Goal: Task Accomplishment & Management: Manage account settings

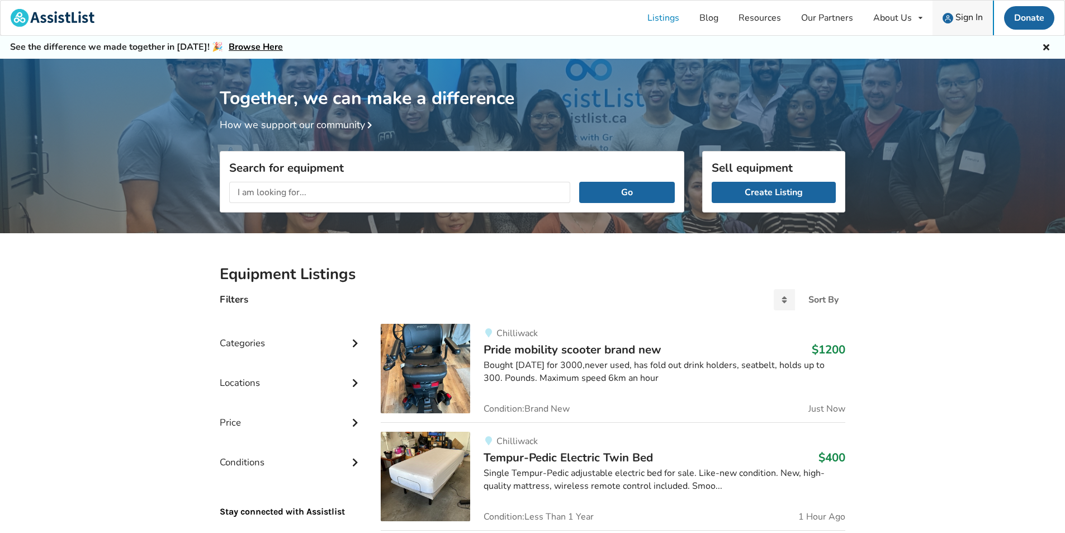
click at [973, 17] on span "Sign In" at bounding box center [969, 17] width 27 height 12
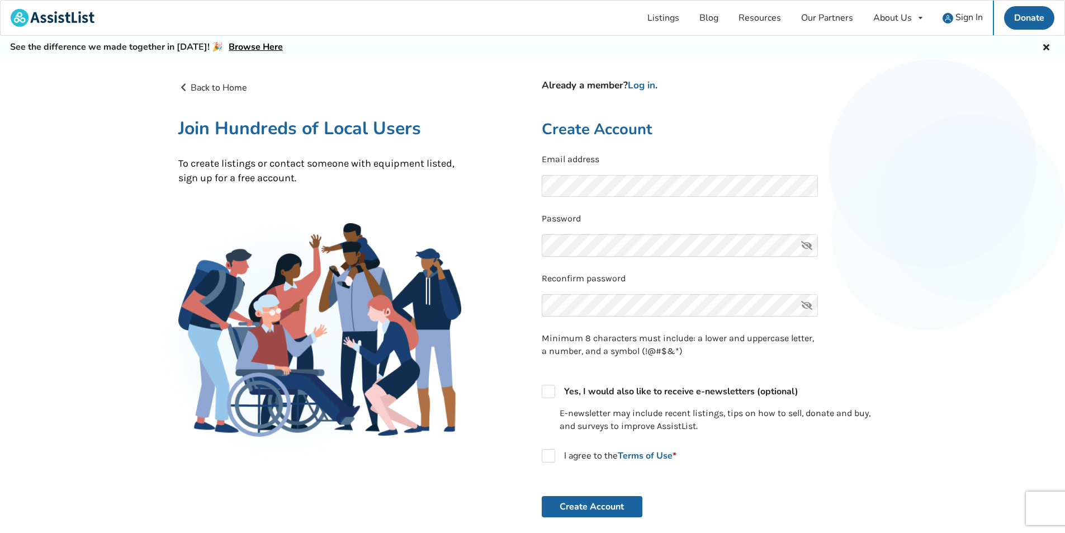
click at [808, 244] on icon at bounding box center [807, 245] width 22 height 22
click at [864, 477] on form "Email address Password Reconfirm password Minimum 8 characters must include: a …" at bounding box center [715, 335] width 346 height 365
click at [648, 87] on link "Log in" at bounding box center [641, 85] width 27 height 13
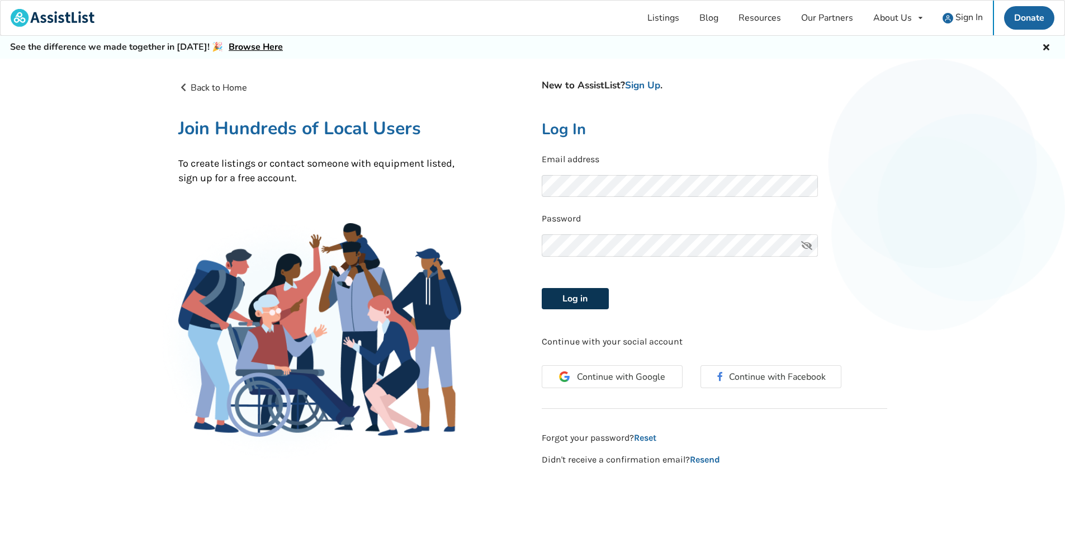
click at [578, 297] on button "Log in" at bounding box center [575, 298] width 67 height 21
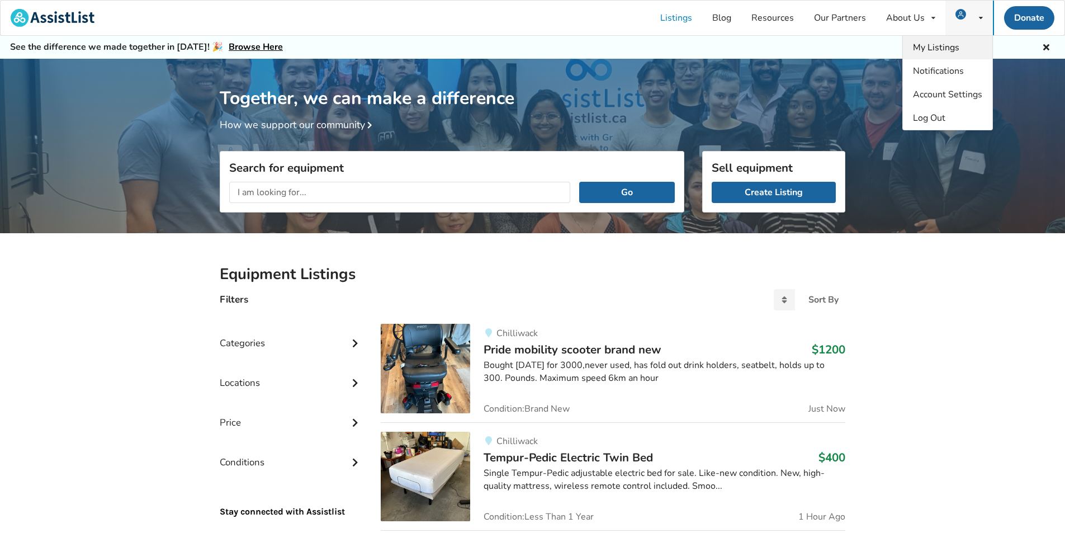
click at [930, 51] on span "My Listings" at bounding box center [936, 47] width 46 height 12
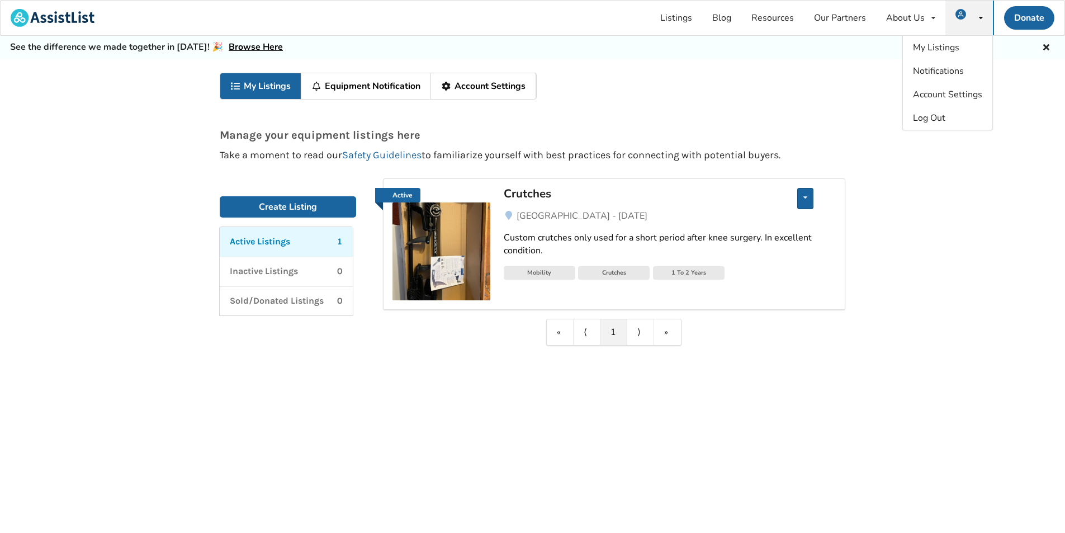
click at [808, 198] on div "Edit listing Renew listing Mark as Sold Delete listing" at bounding box center [805, 198] width 16 height 21
click at [740, 356] on div "My Listings Equipment Notification Account Settings Manage your equipment listi…" at bounding box center [532, 308] width 1065 height 499
click at [634, 331] on link "⟩" at bounding box center [640, 332] width 27 height 26
click at [425, 248] on img at bounding box center [442, 251] width 98 height 98
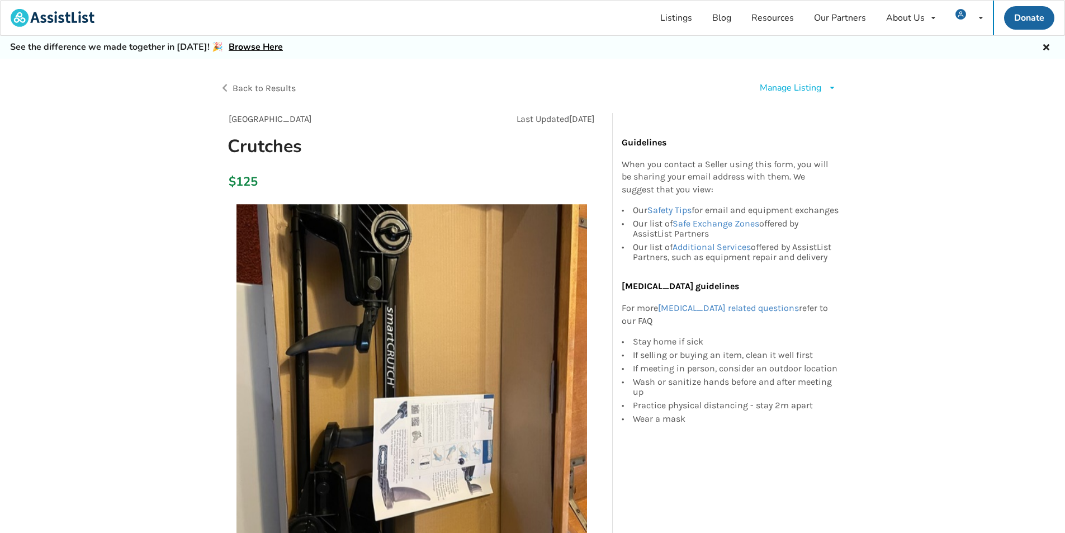
click at [248, 87] on span "Back to Results" at bounding box center [264, 88] width 63 height 11
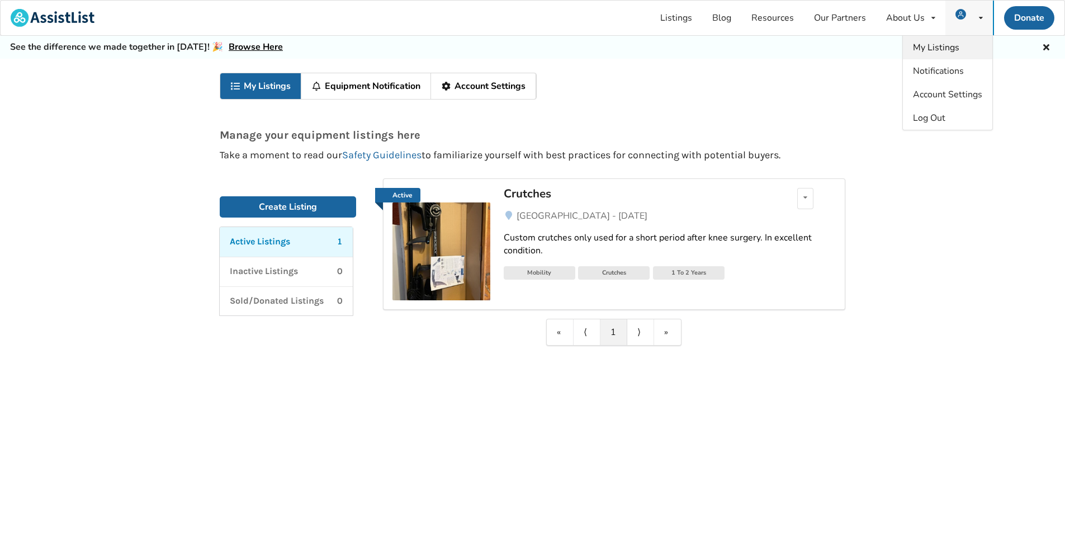
click at [948, 50] on span "My Listings" at bounding box center [936, 47] width 46 height 12
click at [803, 196] on div "Edit listing Renew listing Mark as Sold Delete listing" at bounding box center [805, 198] width 16 height 21
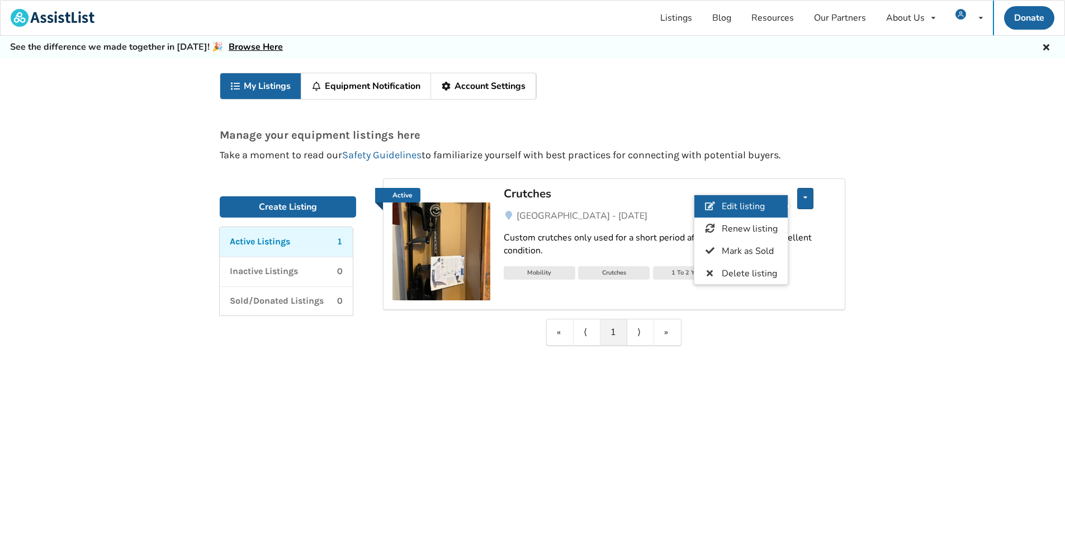
click at [759, 209] on span "Edit listing" at bounding box center [743, 206] width 43 height 12
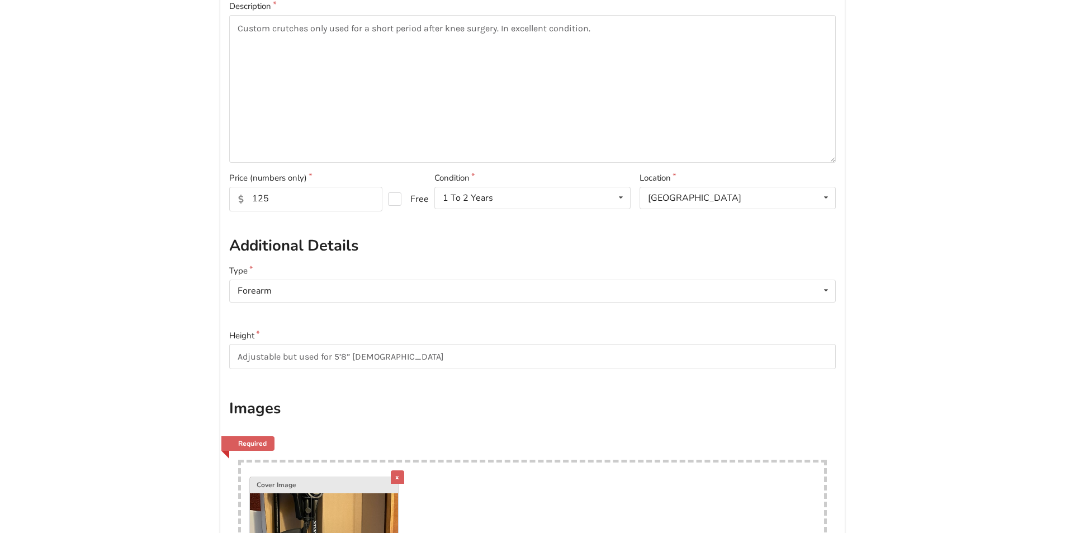
scroll to position [224, 0]
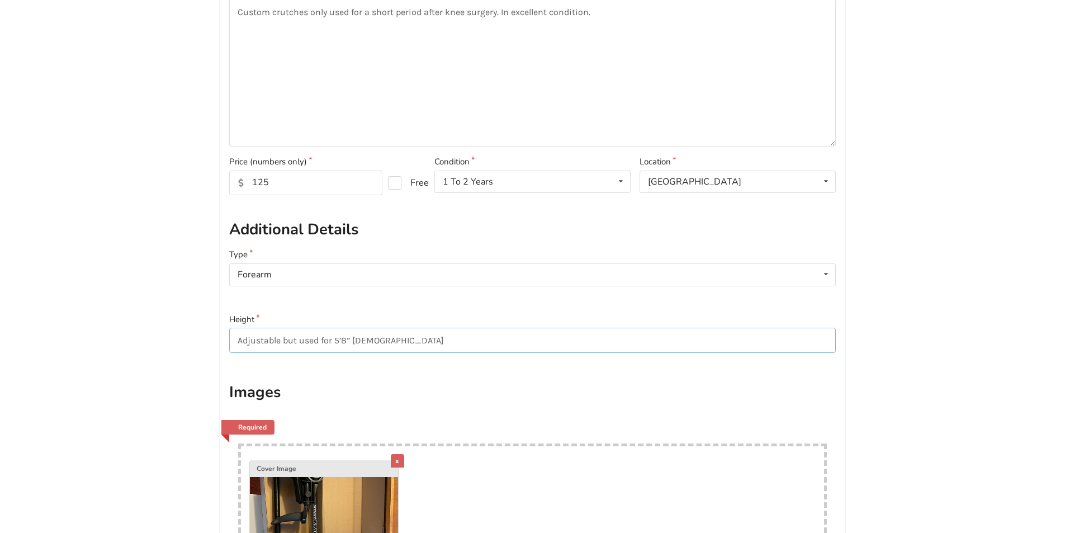
drag, startPoint x: 391, startPoint y: 334, endPoint x: 390, endPoint y: 341, distance: 6.7
click at [390, 341] on input "Adjustable but used for 5’8” [DEMOGRAPHIC_DATA]" at bounding box center [532, 340] width 607 height 25
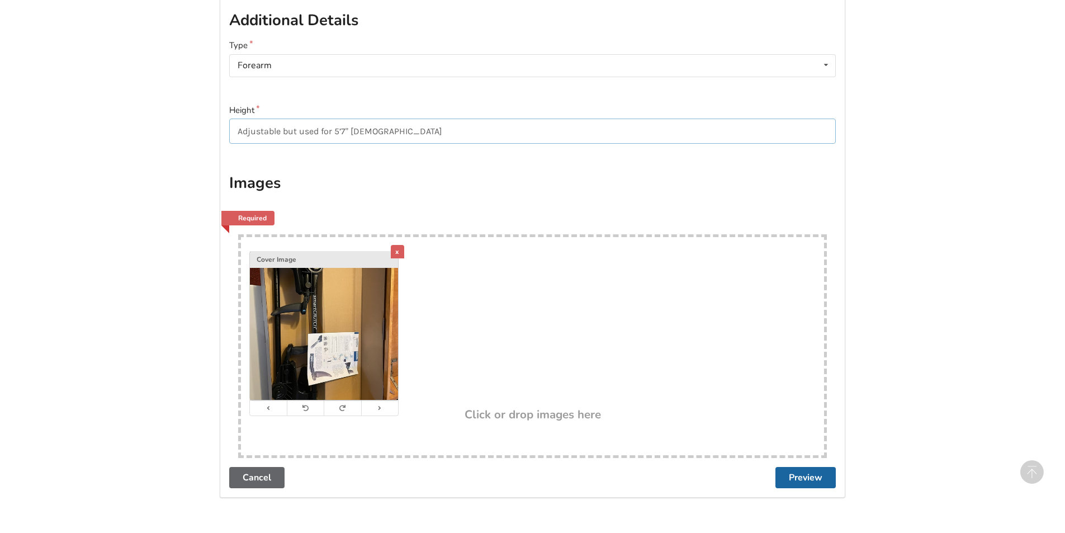
scroll to position [521, 0]
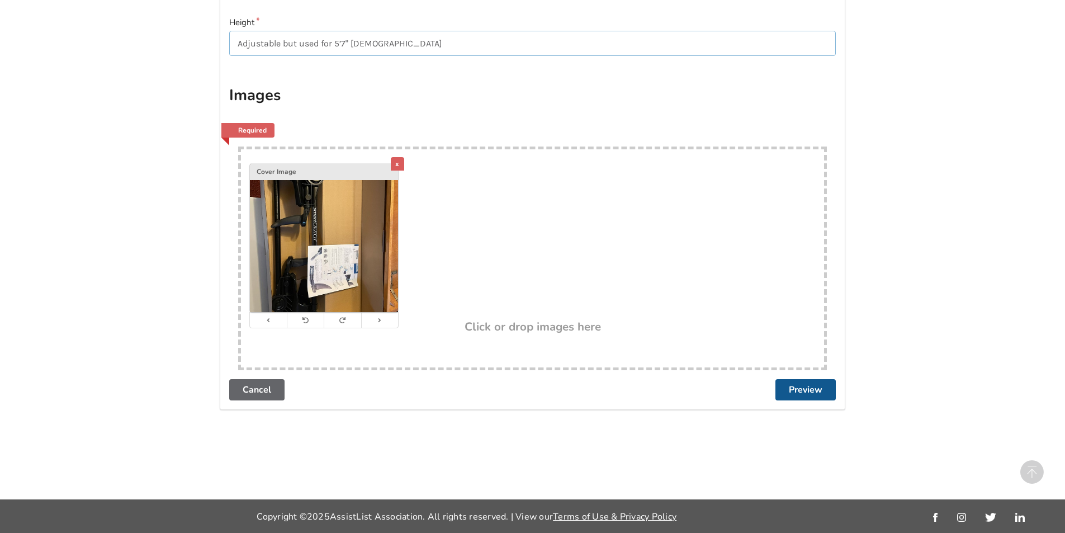
type input "Adjustable but used for 5’7" [DEMOGRAPHIC_DATA]"
click at [817, 391] on button "Preview" at bounding box center [806, 389] width 60 height 21
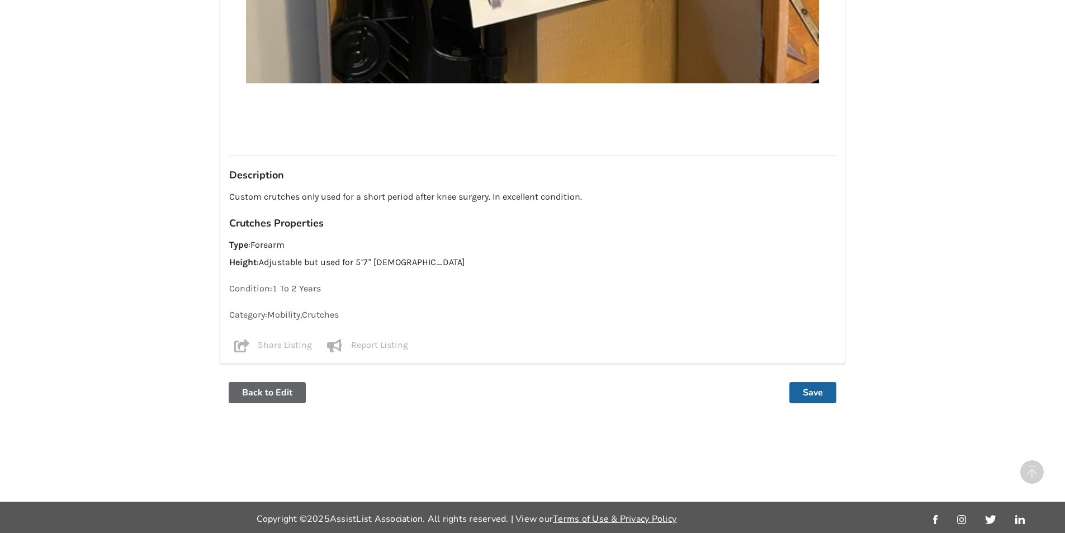
scroll to position [705, 0]
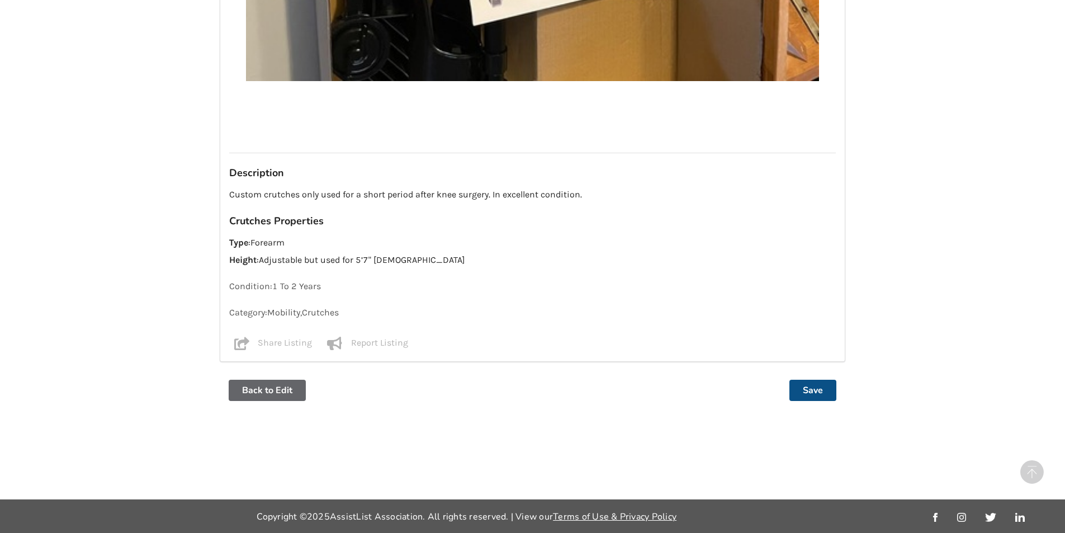
click at [817, 391] on button "Save" at bounding box center [813, 390] width 47 height 21
